Goal: Transaction & Acquisition: Subscribe to service/newsletter

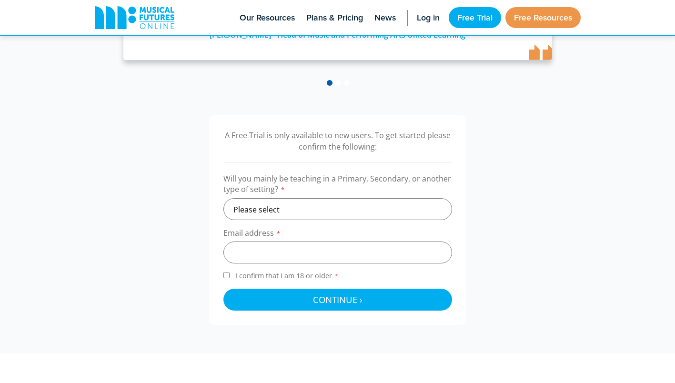
scroll to position [246, 0]
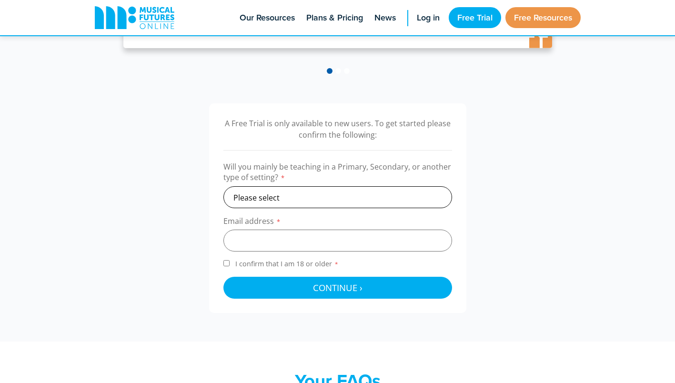
click at [290, 192] on select "Please select Primary Secondary Other" at bounding box center [337, 197] width 229 height 22
select select "secondary"
click at [223, 186] on select "Please select Primary Secondary Other" at bounding box center [337, 197] width 229 height 22
click at [281, 245] on input "email" at bounding box center [337, 240] width 229 height 22
type input "carpenterb@leicestergrammar.org.uk"
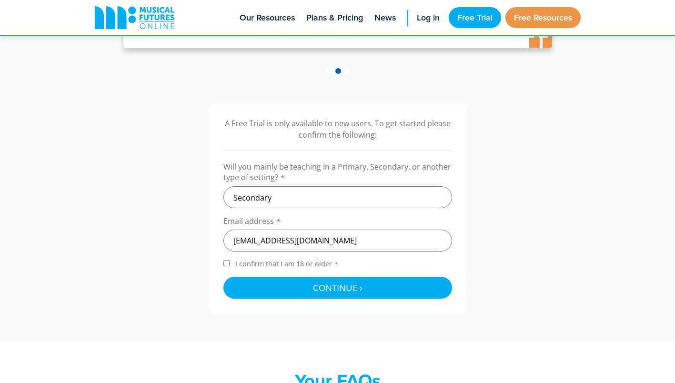
click at [267, 265] on span "I confirm that I am 18 or older *" at bounding box center [286, 263] width 107 height 9
click at [229, 265] on input "I confirm that I am 18 or older *" at bounding box center [226, 263] width 6 height 6
checkbox input "true"
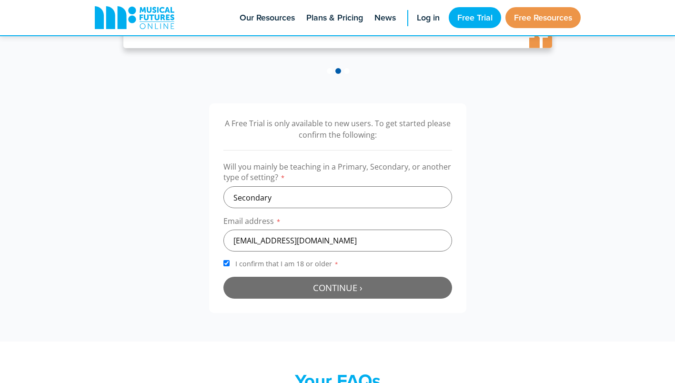
click at [296, 293] on button "Continue › Checking your details..." at bounding box center [337, 288] width 229 height 22
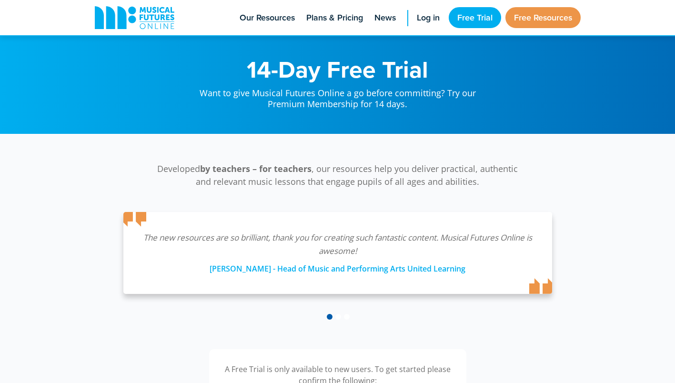
select select "secondary"
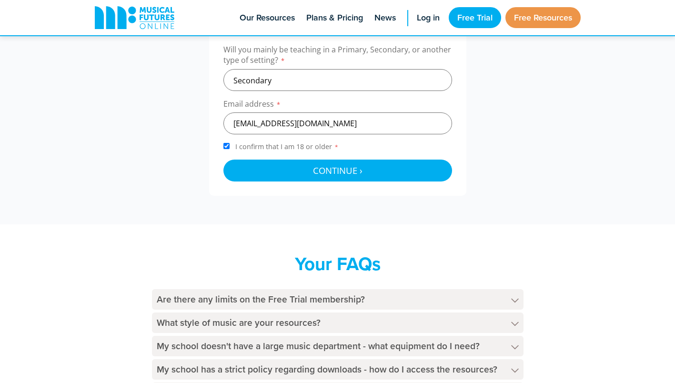
scroll to position [246, 0]
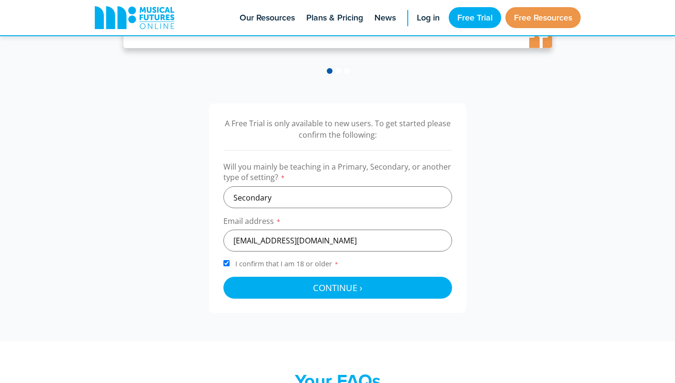
click at [276, 78] on div "A Free Trial is only available to new users. To get started please confirm the …" at bounding box center [337, 208] width 675 height 267
click at [303, 241] on input "carpenterb@leicestergrammar.org.uk" at bounding box center [337, 240] width 229 height 22
type input "bethw199@googlemail.com"
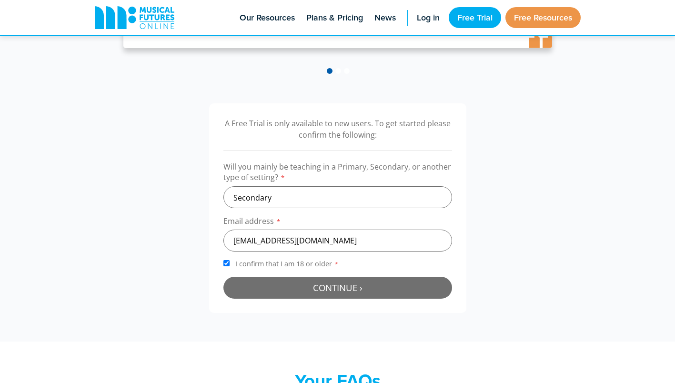
click at [324, 296] on button "Continue › Checking your details..." at bounding box center [337, 288] width 229 height 22
